Goal: Transaction & Acquisition: Book appointment/travel/reservation

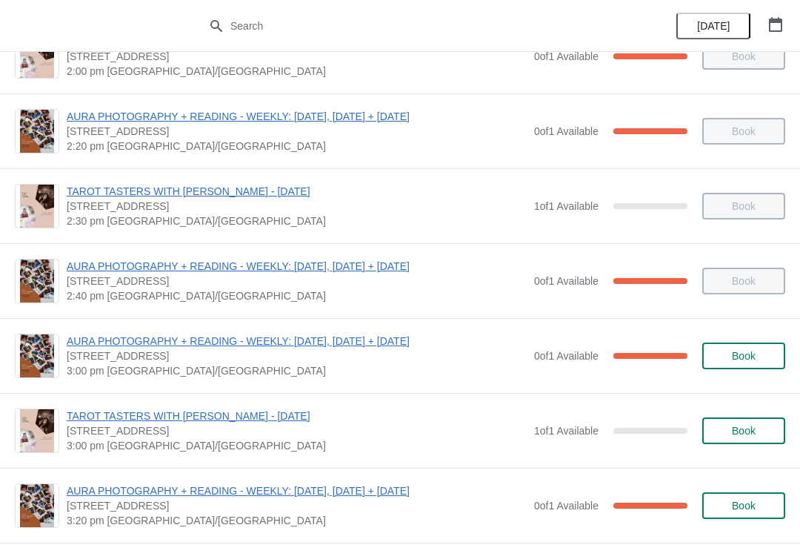
scroll to position [189, 0]
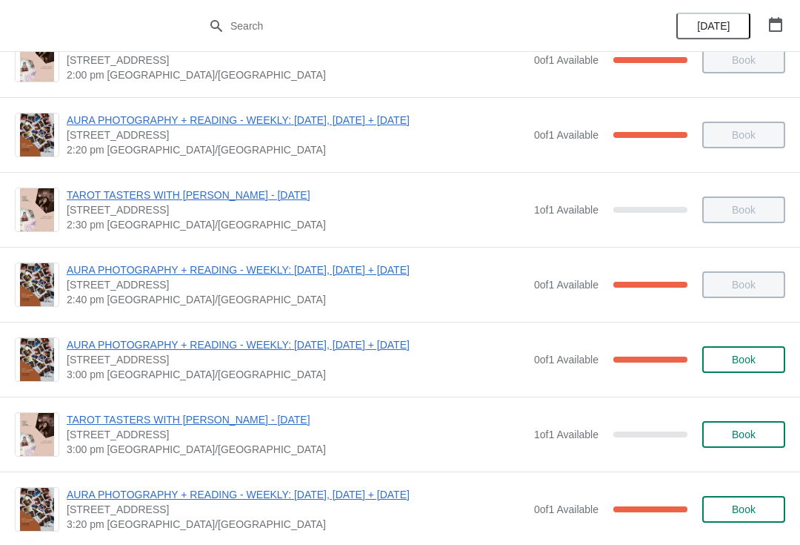
click at [206, 202] on span "TAROT TASTERS WITH [PERSON_NAME] - [DATE]" at bounding box center [297, 195] width 460 height 15
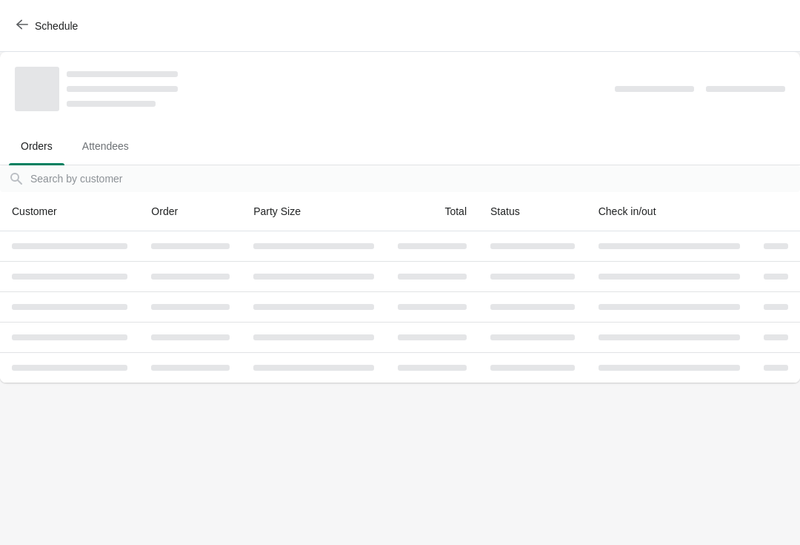
scroll to position [0, 0]
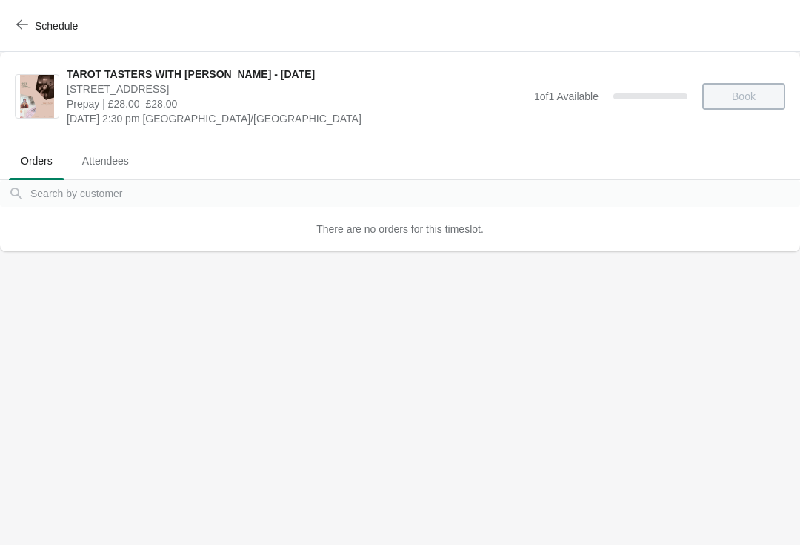
click at [21, 27] on icon "button" at bounding box center [22, 25] width 12 height 12
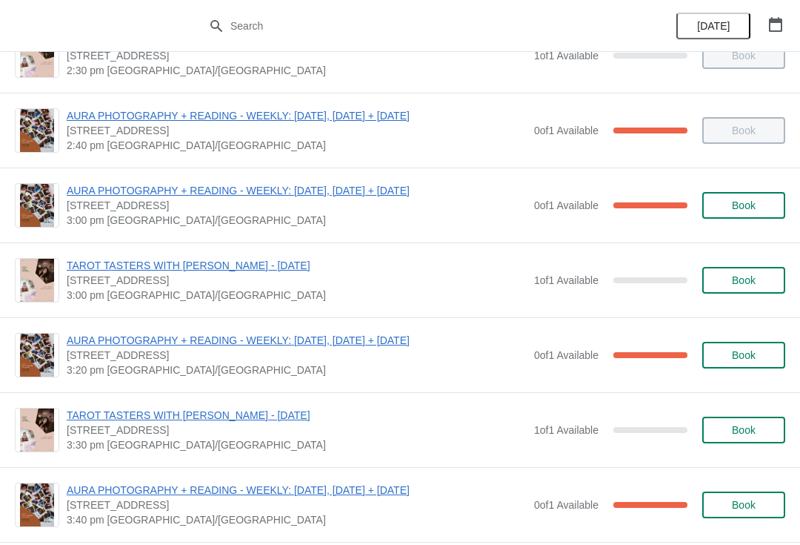
scroll to position [345, 0]
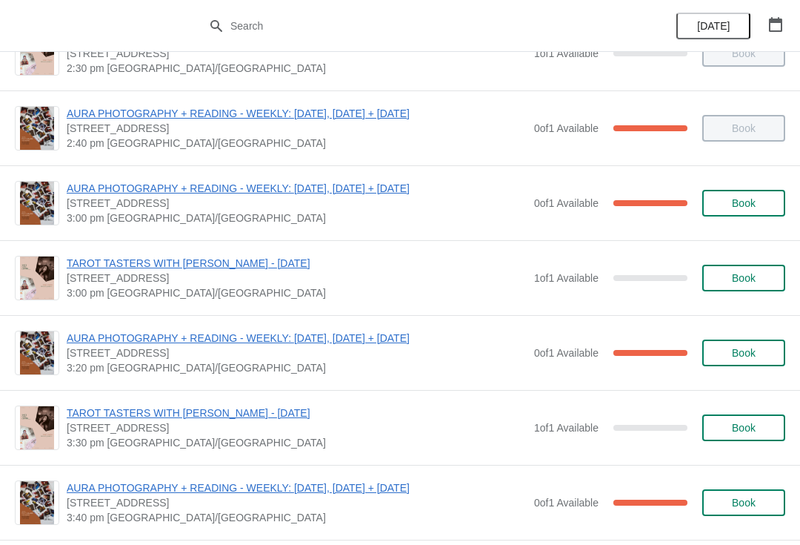
click at [743, 283] on span "Book" at bounding box center [744, 278] width 24 height 12
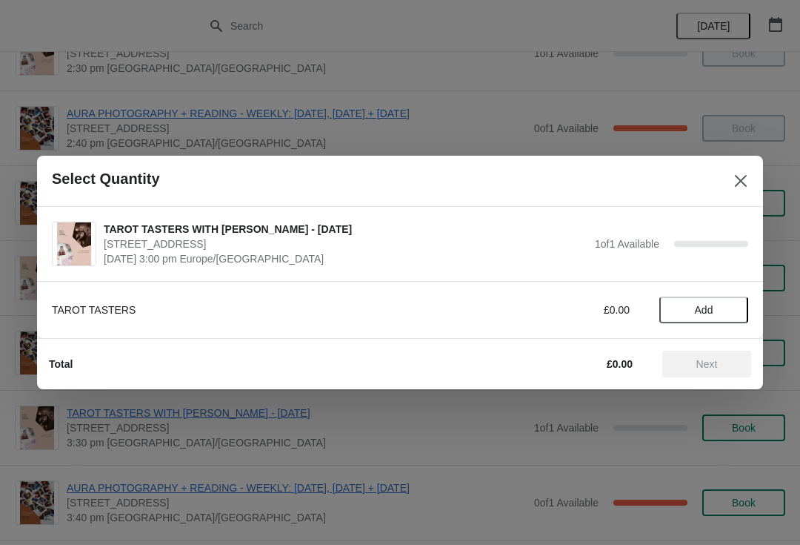
click at [706, 313] on span "Add" at bounding box center [704, 310] width 19 height 12
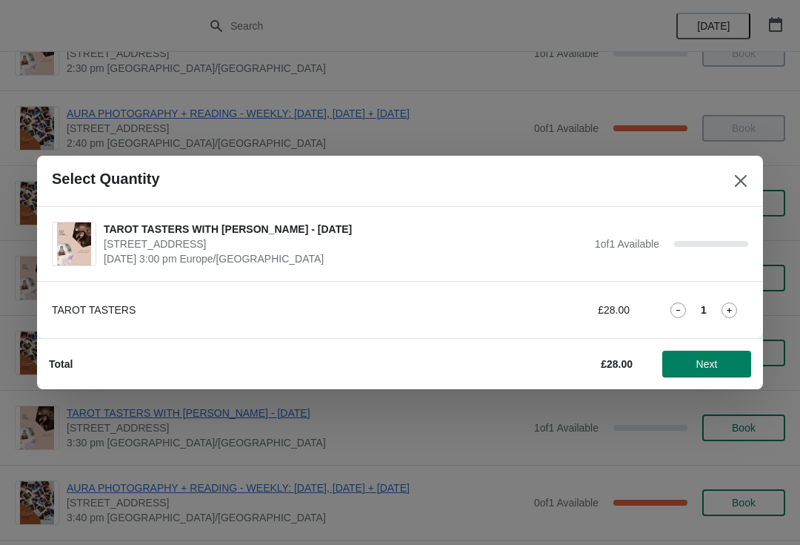
click at [714, 365] on span "Next" at bounding box center [707, 364] width 21 height 12
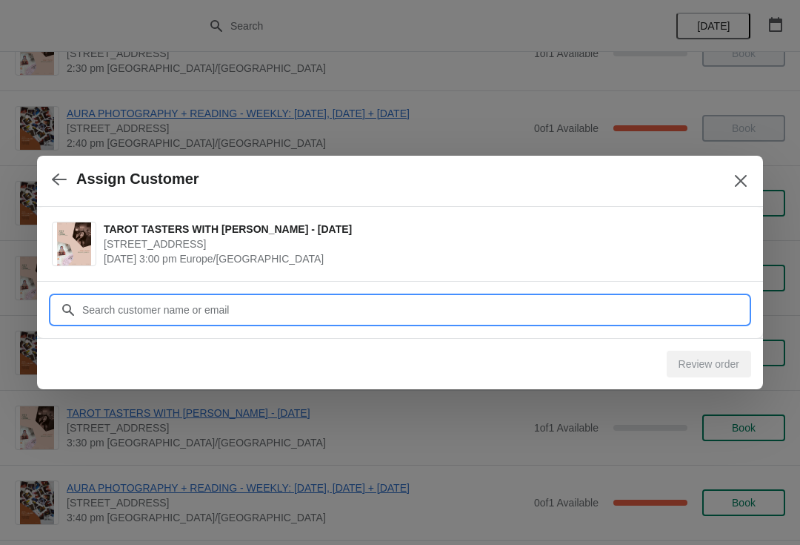
click at [625, 301] on input "Customer" at bounding box center [415, 309] width 667 height 27
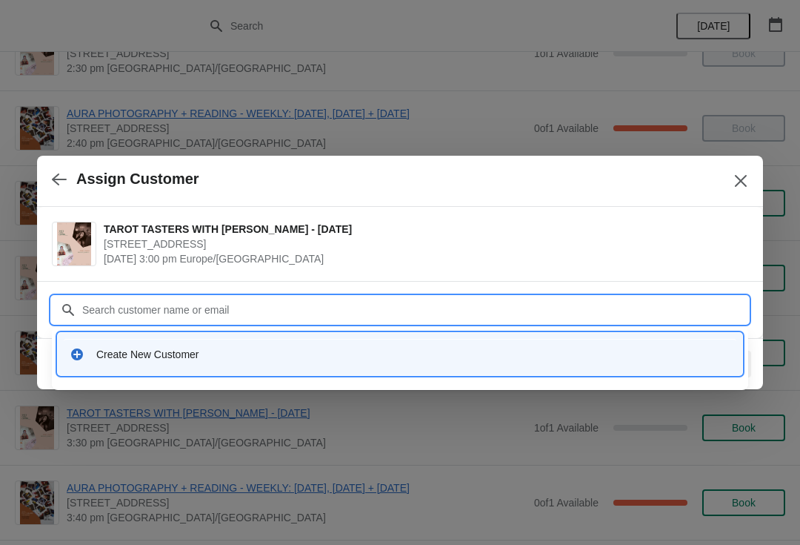
click at [216, 349] on div "Create New Customer" at bounding box center [413, 354] width 634 height 15
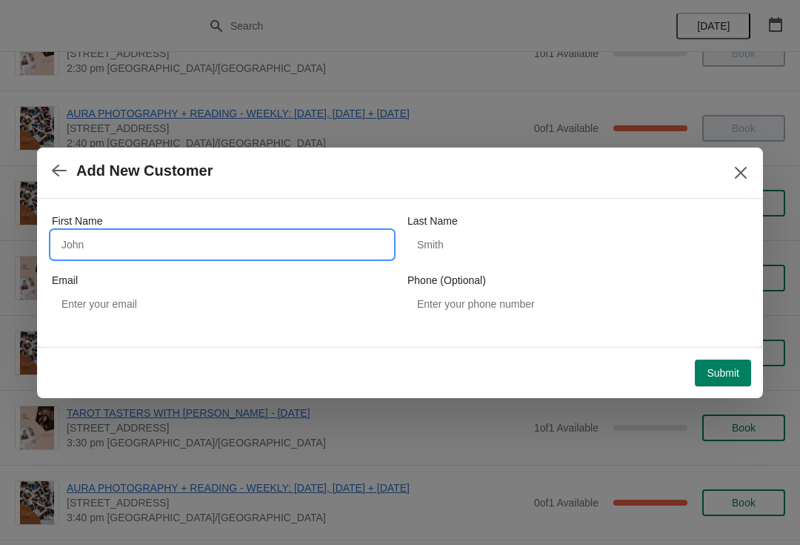
click at [216, 236] on input "First Name" at bounding box center [222, 244] width 341 height 27
type input "[PERSON_NAME]"
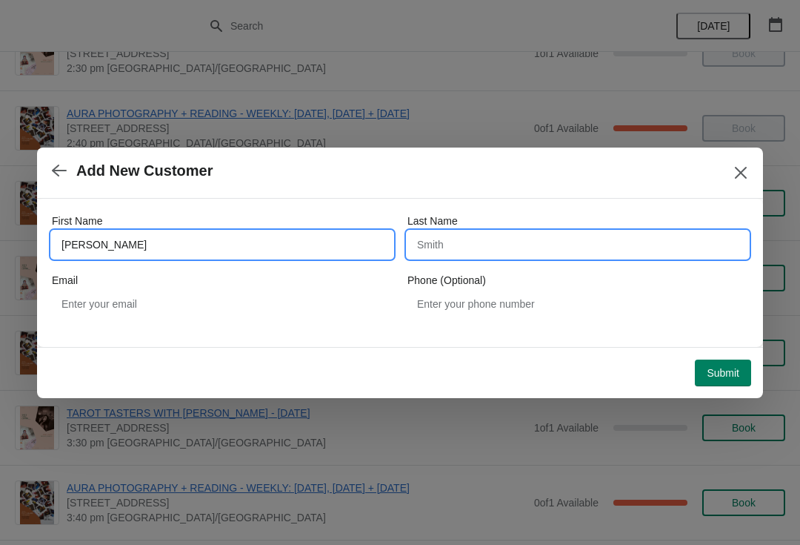
click at [507, 239] on input "Last Name" at bounding box center [578, 244] width 341 height 27
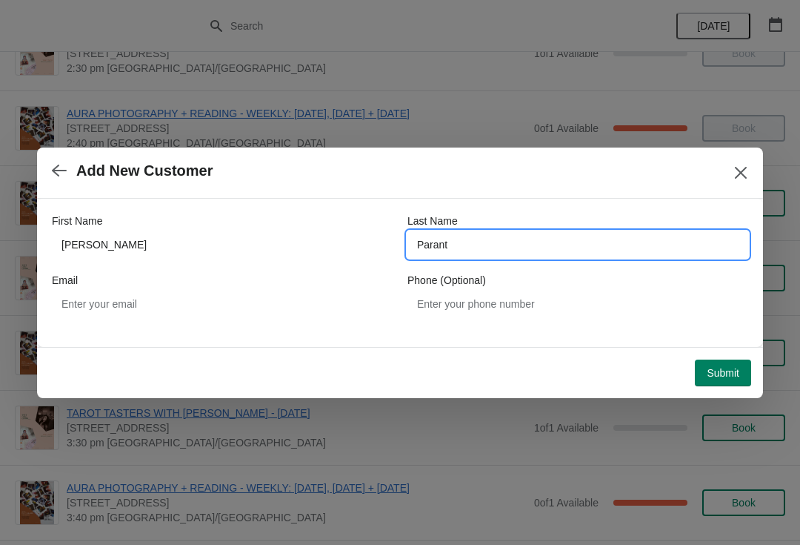
type input "Parant"
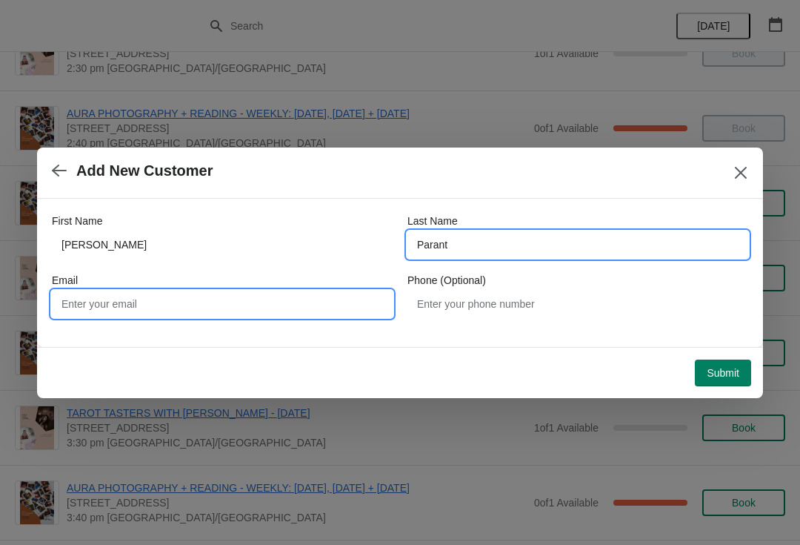
click at [218, 299] on input "Email" at bounding box center [222, 304] width 341 height 27
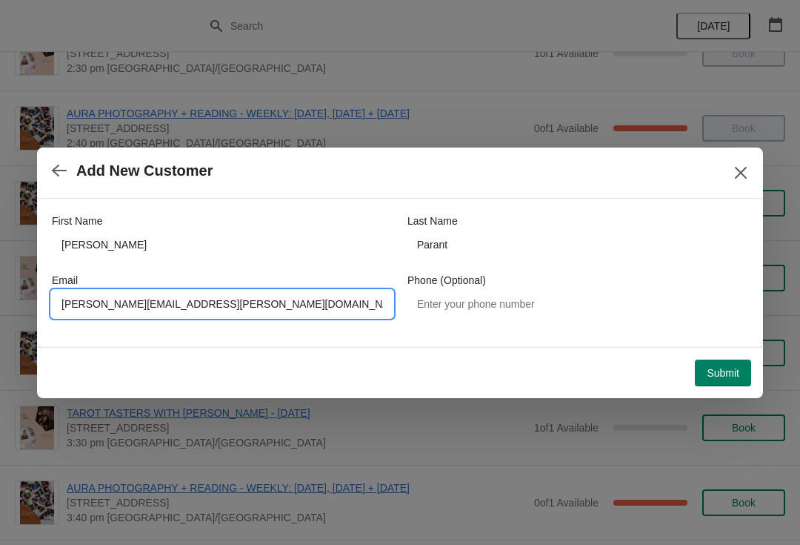
type input "[PERSON_NAME][EMAIL_ADDRESS][PERSON_NAME][DOMAIN_NAME]"
click at [721, 362] on button "Submit" at bounding box center [723, 372] width 56 height 27
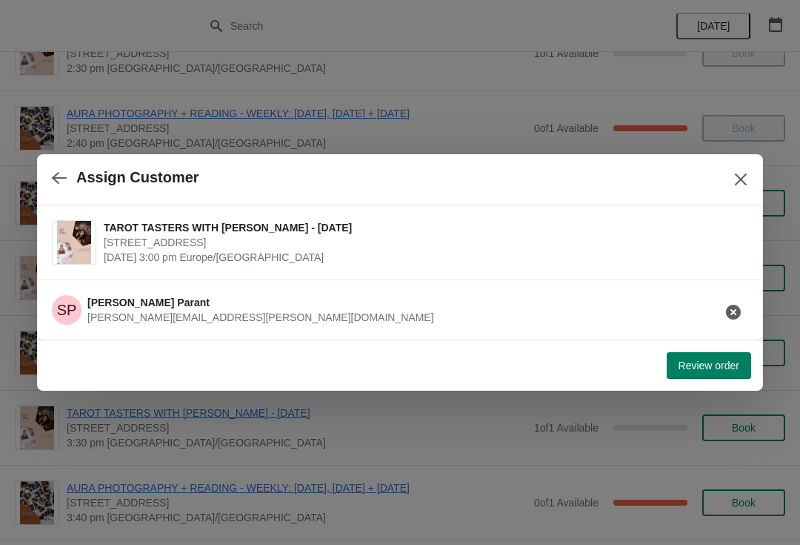
click at [711, 362] on span "Review order" at bounding box center [709, 365] width 61 height 12
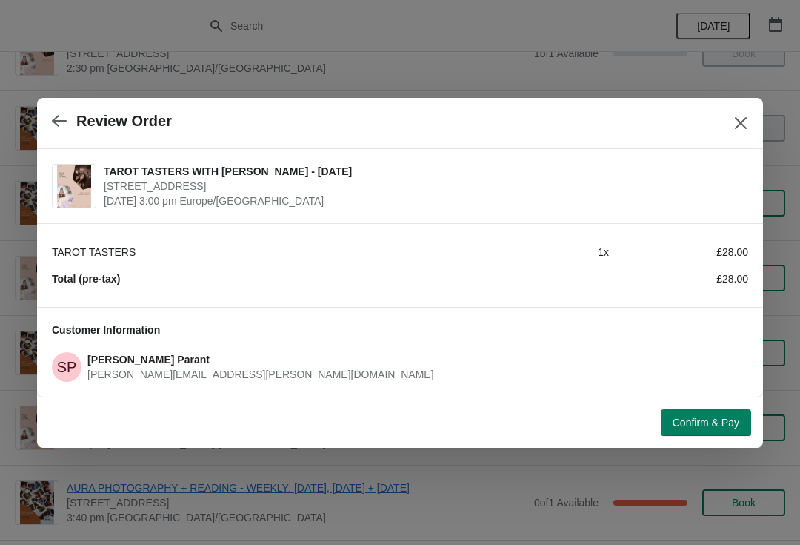
click at [709, 431] on button "Confirm & Pay" at bounding box center [706, 422] width 90 height 27
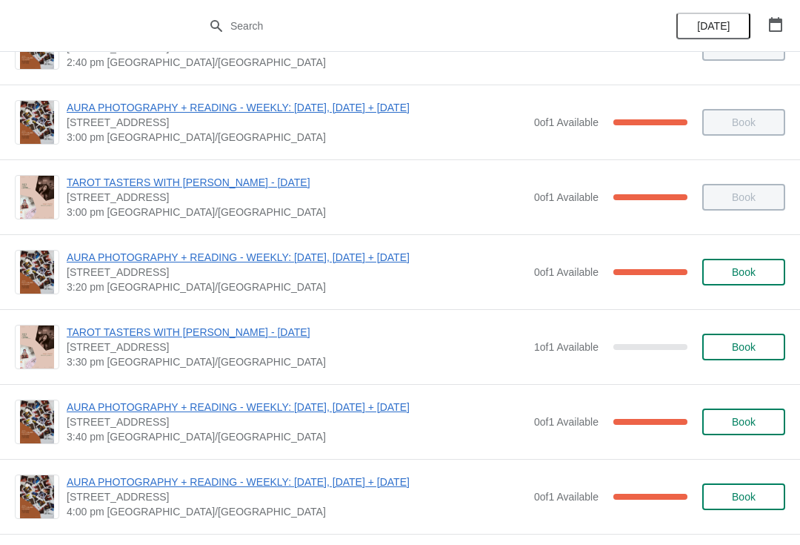
scroll to position [427, 0]
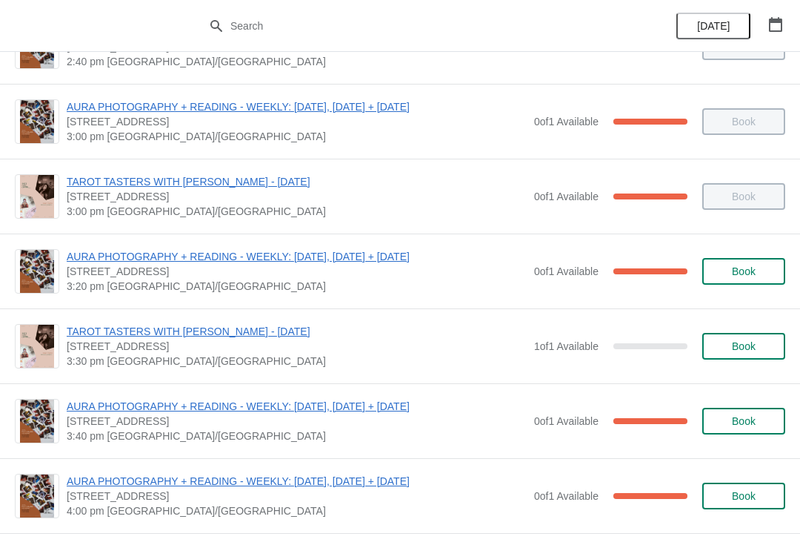
click at [733, 352] on span "Book" at bounding box center [744, 346] width 24 height 12
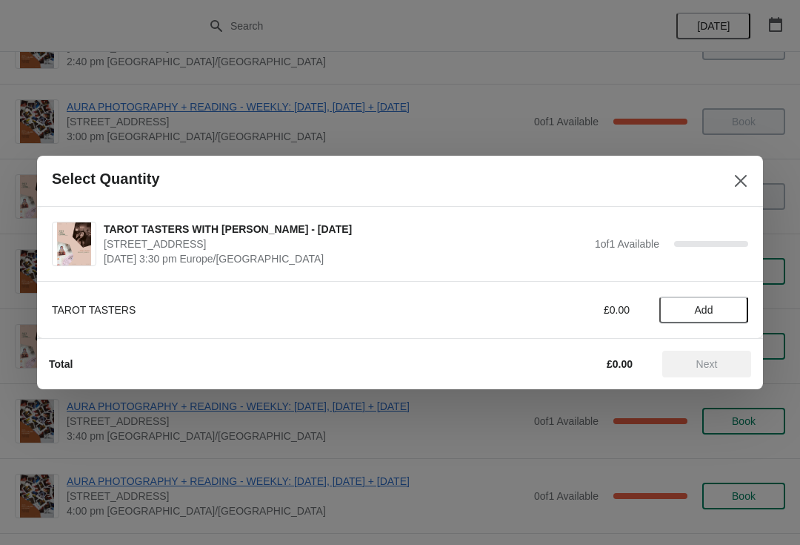
click at [701, 308] on span "Add" at bounding box center [704, 310] width 19 height 12
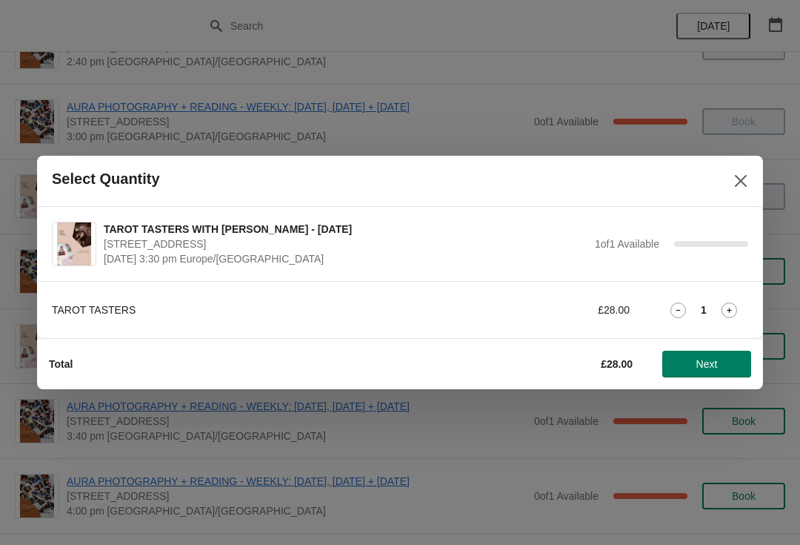
click at [711, 356] on button "Next" at bounding box center [707, 364] width 89 height 27
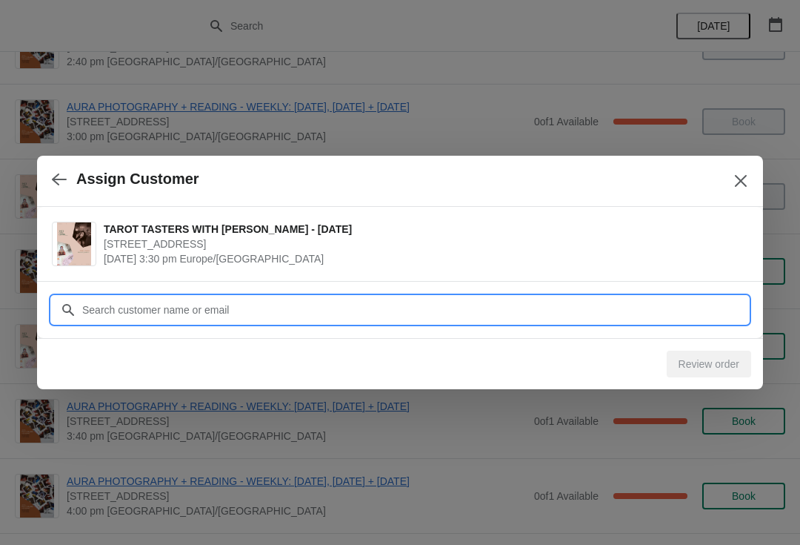
click at [513, 303] on input "Customer" at bounding box center [415, 309] width 667 height 27
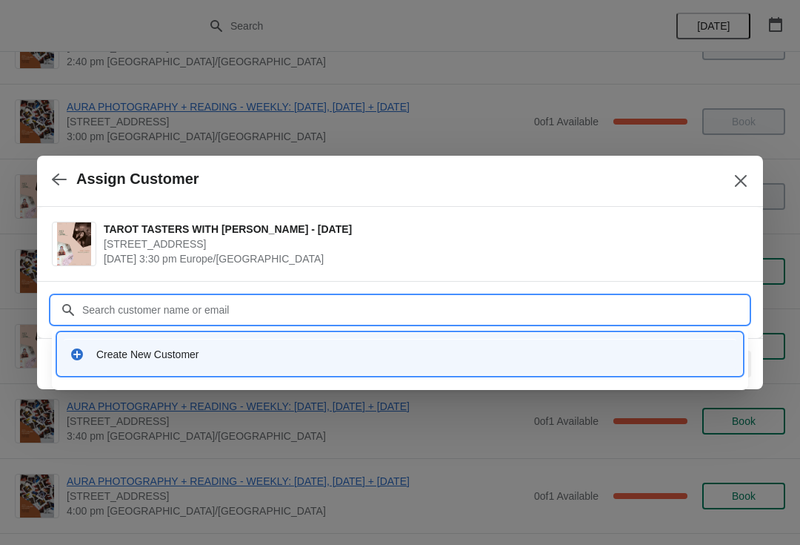
click at [75, 345] on div "Create New Customer" at bounding box center [400, 354] width 673 height 30
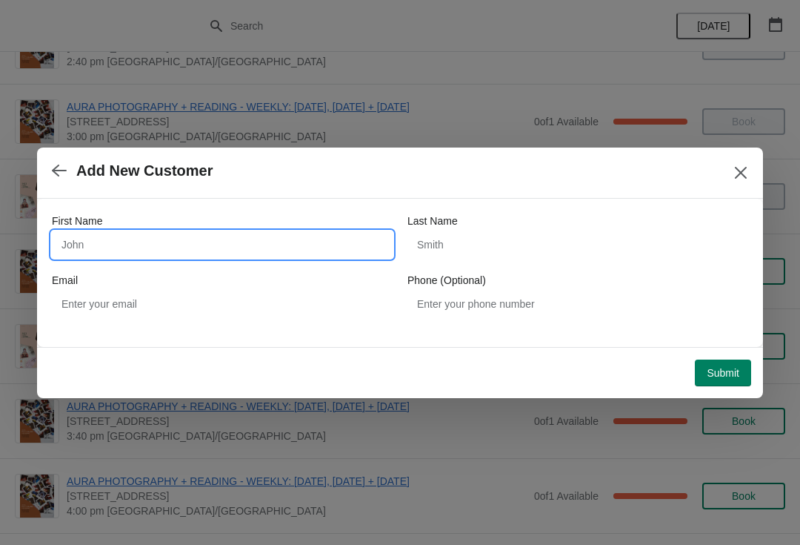
click at [198, 237] on input "First Name" at bounding box center [222, 244] width 341 height 27
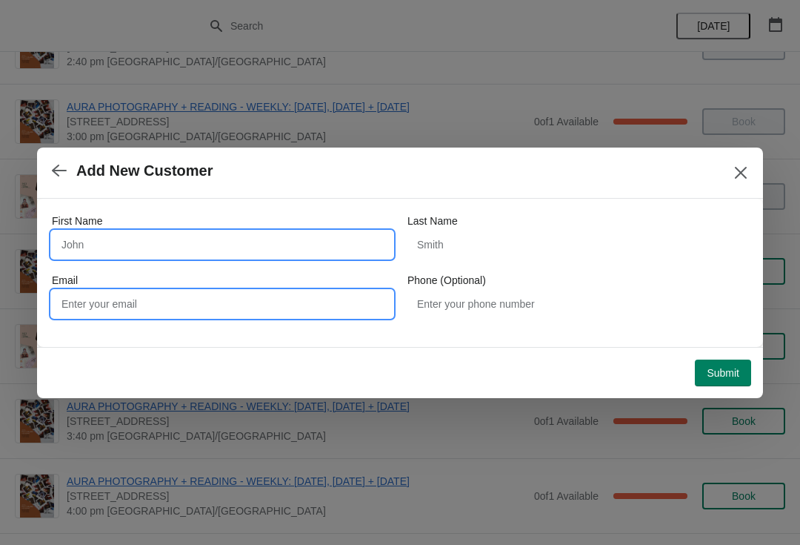
click at [104, 299] on input "Email" at bounding box center [222, 304] width 341 height 27
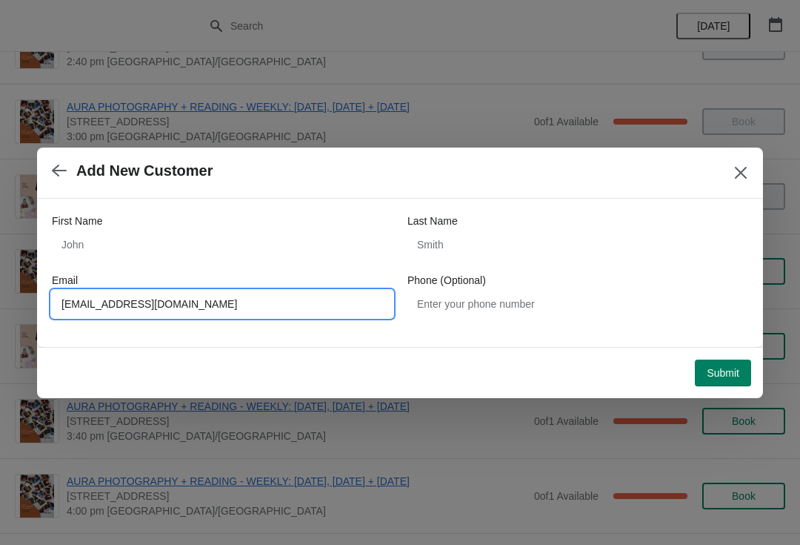
type input "Jen.organ@gmail.com"
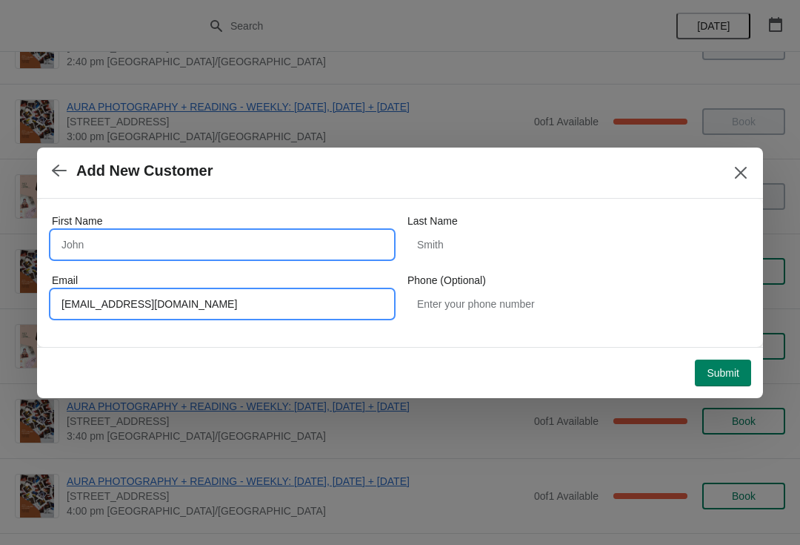
click at [84, 231] on input "First Name" at bounding box center [222, 244] width 341 height 27
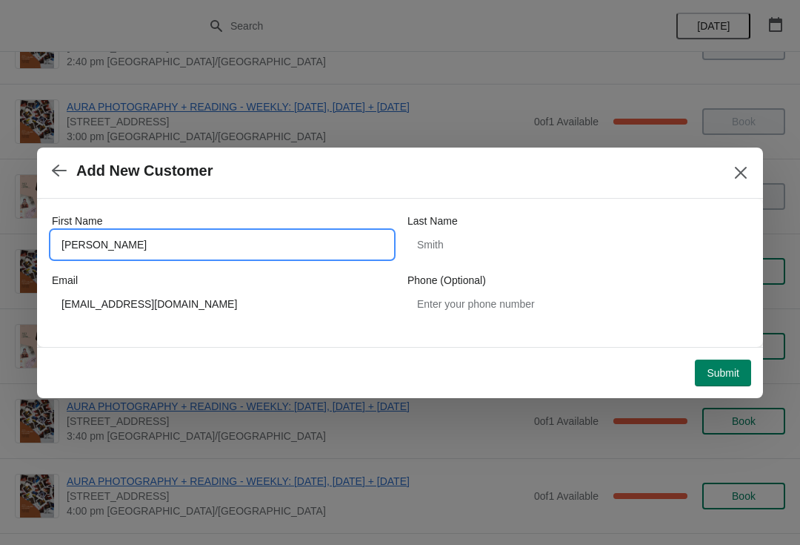
type input "Jen"
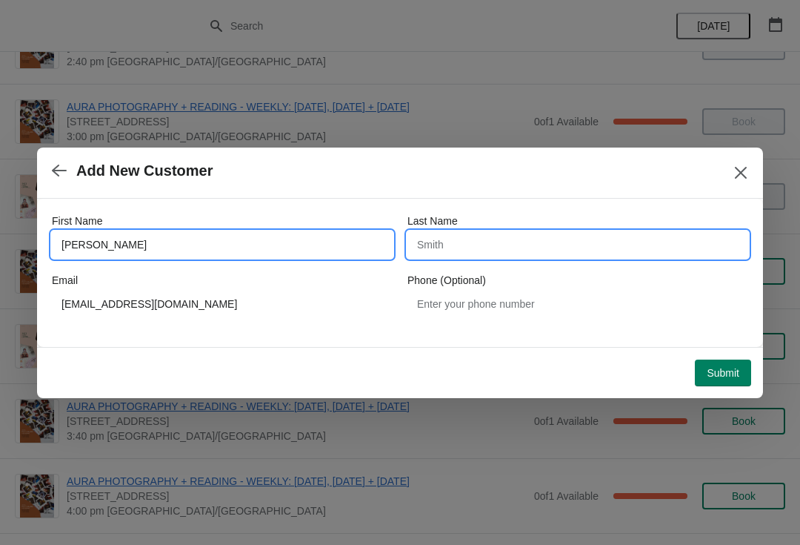
click at [473, 245] on input "Last Name" at bounding box center [578, 244] width 341 height 27
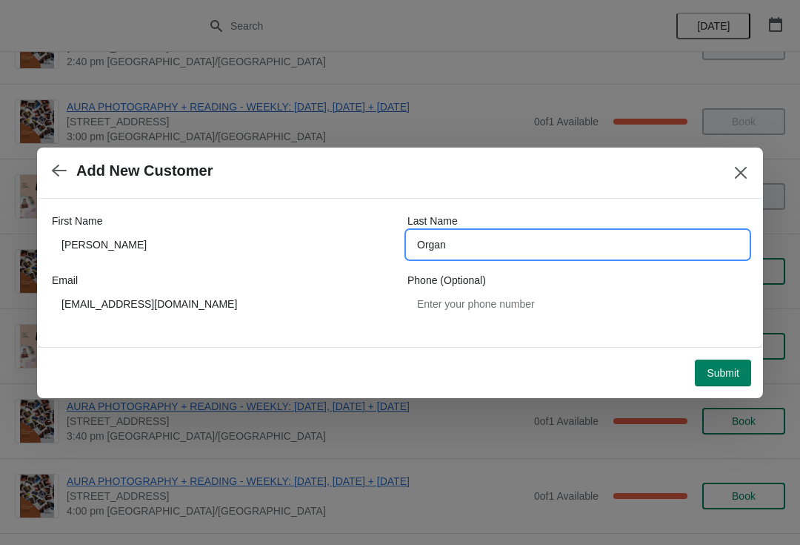
type input "Organ"
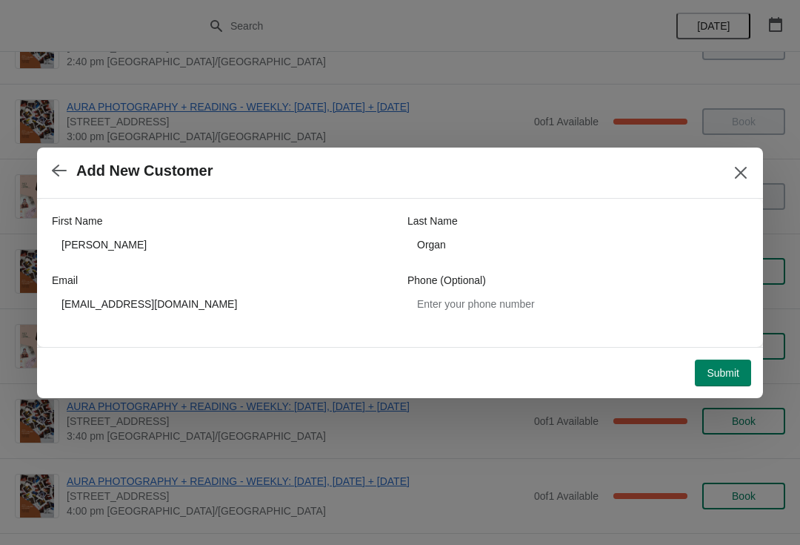
click at [721, 373] on span "Submit" at bounding box center [723, 373] width 33 height 12
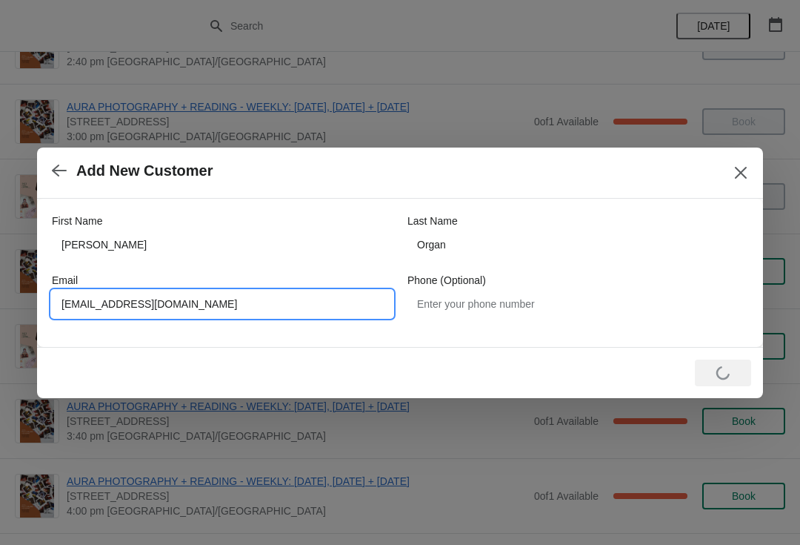
click at [266, 308] on input "Jen.organ@gmail.com" at bounding box center [222, 304] width 341 height 27
click at [66, 294] on input "Jen.organ@gmail.com" at bounding box center [222, 304] width 341 height 27
click at [725, 373] on div "Loading Submit" at bounding box center [723, 372] width 56 height 27
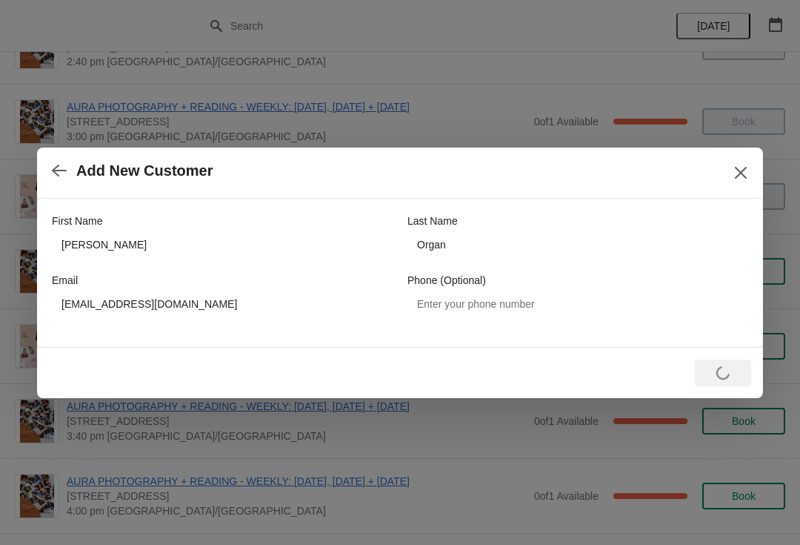
click at [734, 168] on icon "Close" at bounding box center [741, 172] width 15 height 15
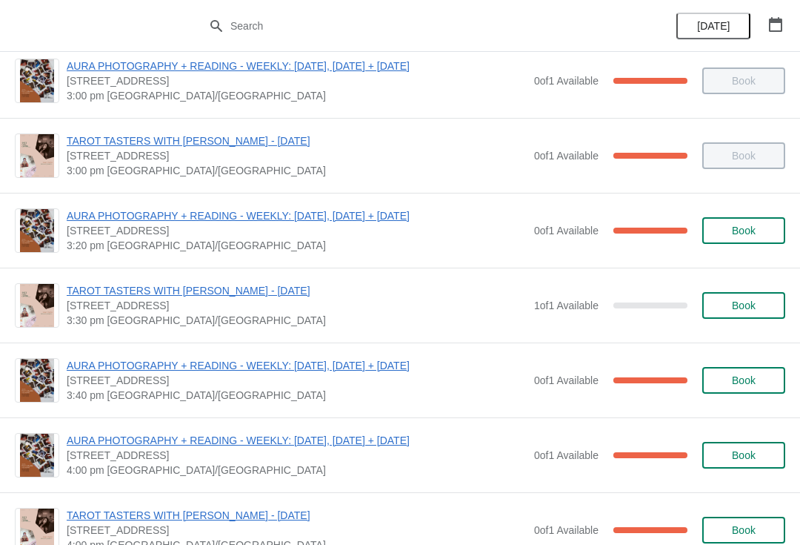
scroll to position [466, 0]
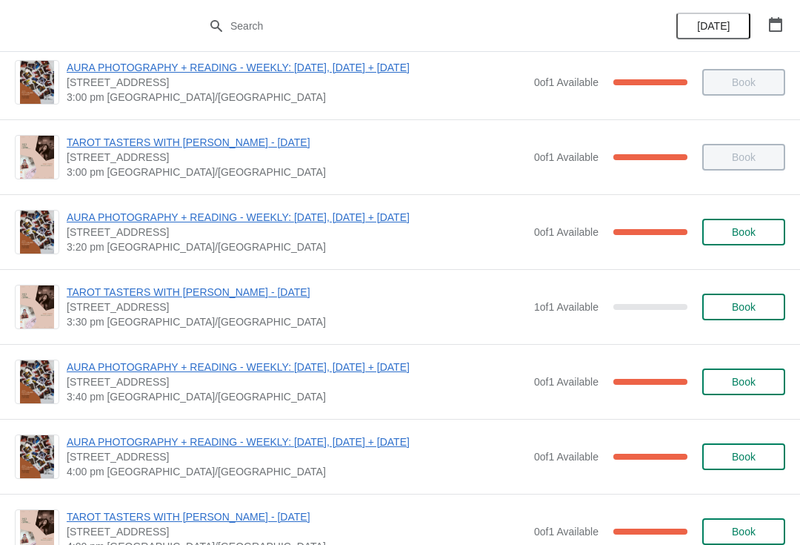
click at [750, 319] on button "Book" at bounding box center [744, 306] width 83 height 27
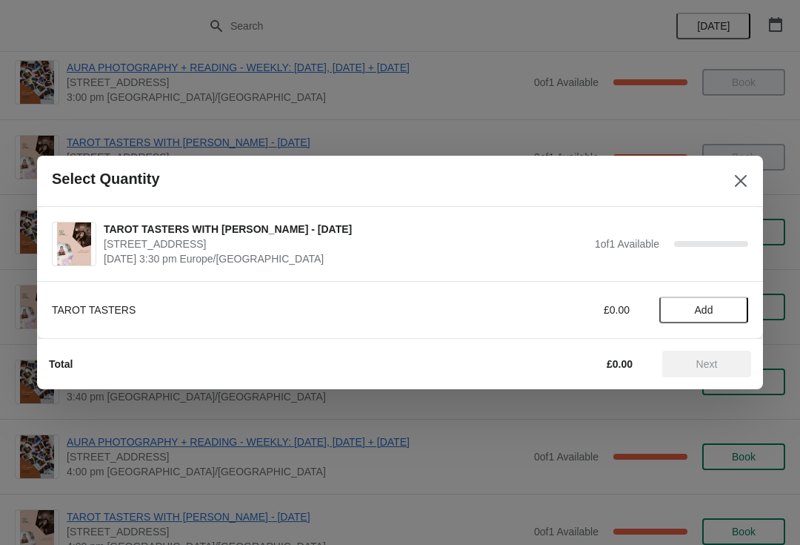
click at [711, 301] on button "Add" at bounding box center [704, 309] width 89 height 27
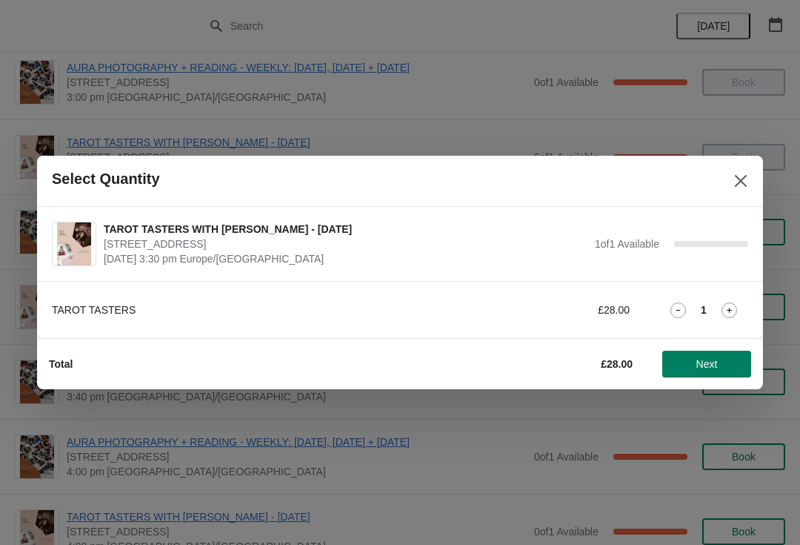
click at [700, 359] on span "Next" at bounding box center [707, 364] width 21 height 12
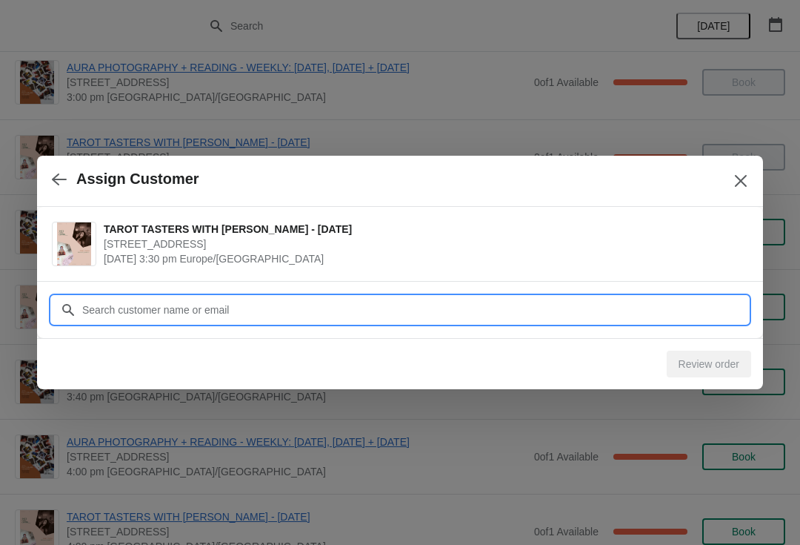
click at [389, 313] on input "Customer" at bounding box center [415, 309] width 667 height 27
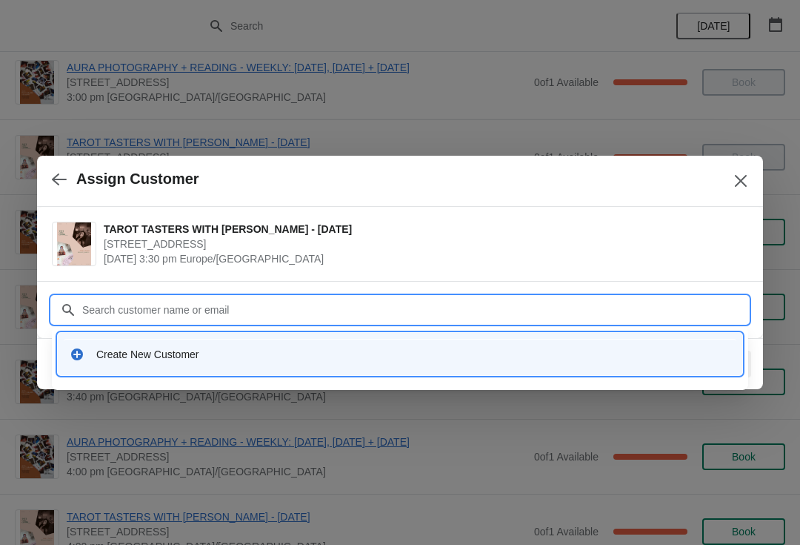
click at [162, 349] on div "Create New Customer" at bounding box center [413, 354] width 634 height 15
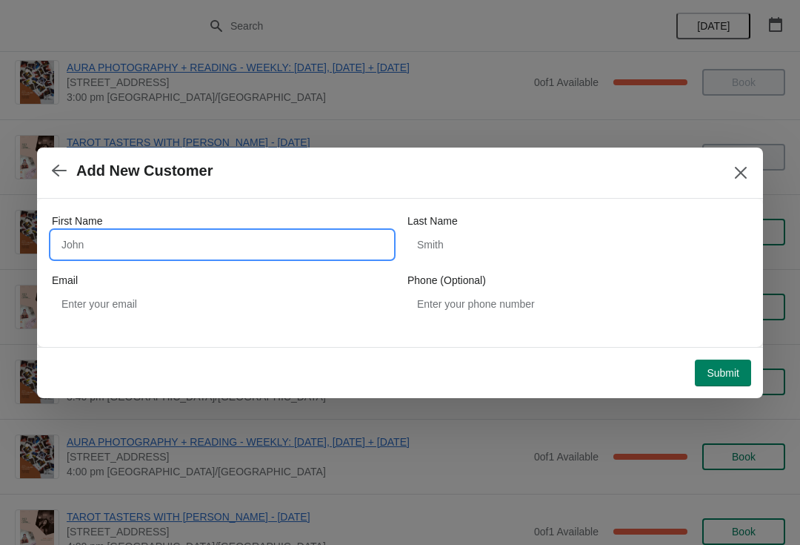
click at [264, 244] on input "First Name" at bounding box center [222, 244] width 341 height 27
type input "Jen"
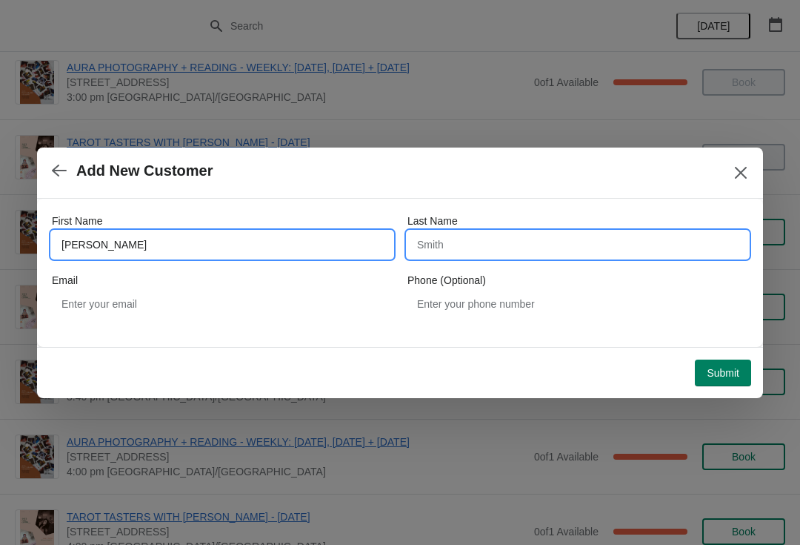
click at [502, 243] on input "Last Name" at bounding box center [578, 244] width 341 height 27
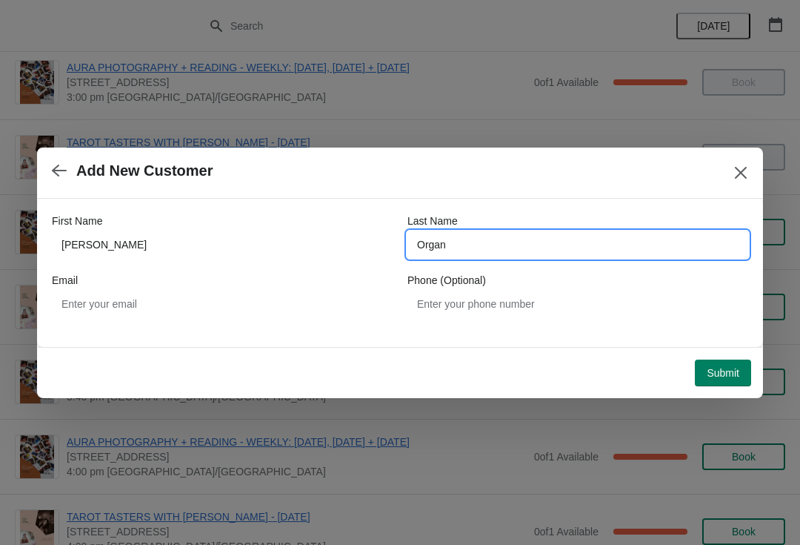
type input "Organ"
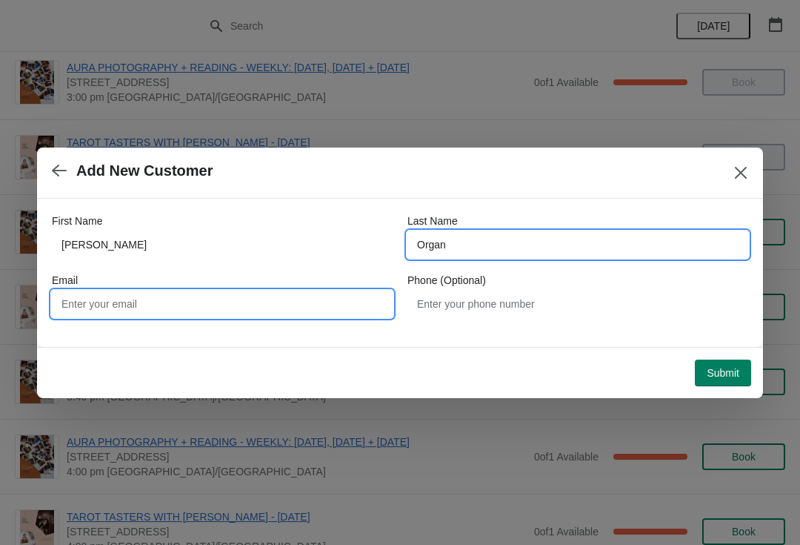
click at [97, 300] on input "Email" at bounding box center [222, 304] width 341 height 27
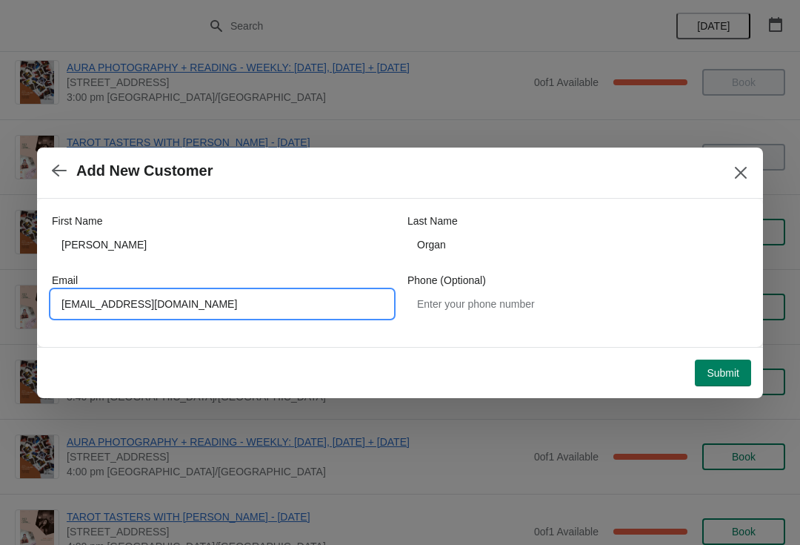
type input "Jen.organ@gmail.com"
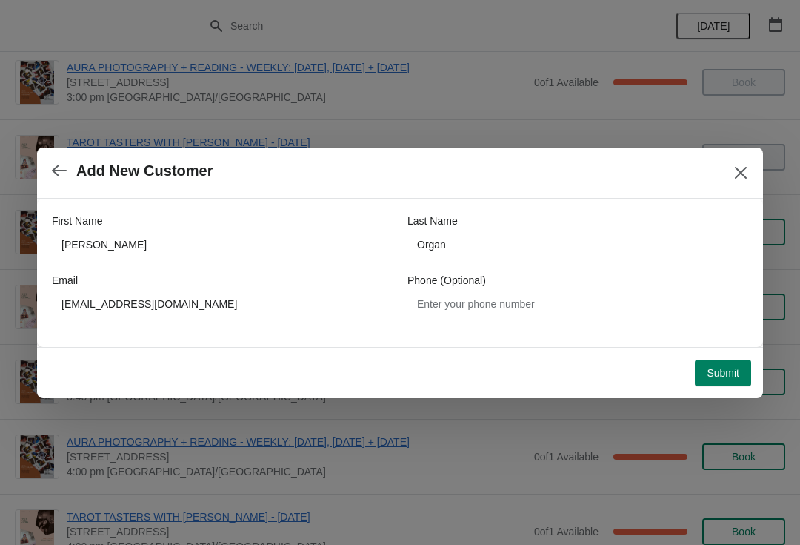
click at [720, 373] on span "Submit" at bounding box center [723, 373] width 33 height 12
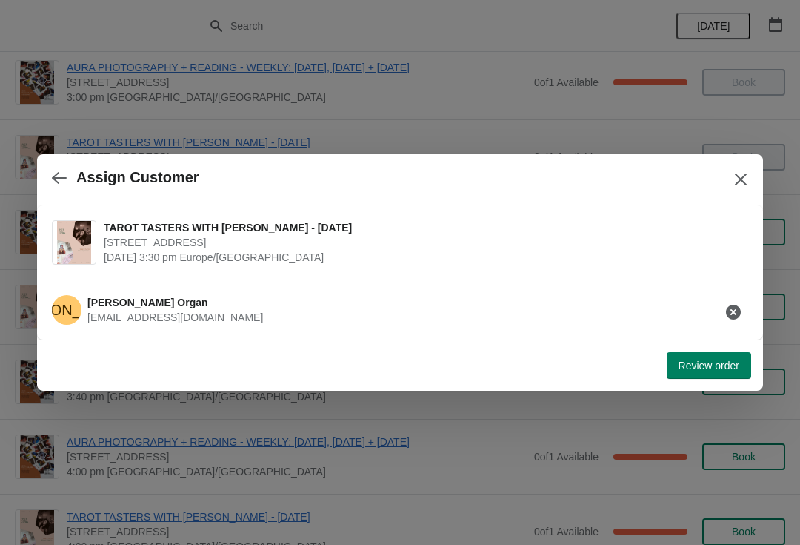
click at [711, 377] on button "Review order" at bounding box center [709, 365] width 84 height 27
